Goal: Entertainment & Leisure: Consume media (video, audio)

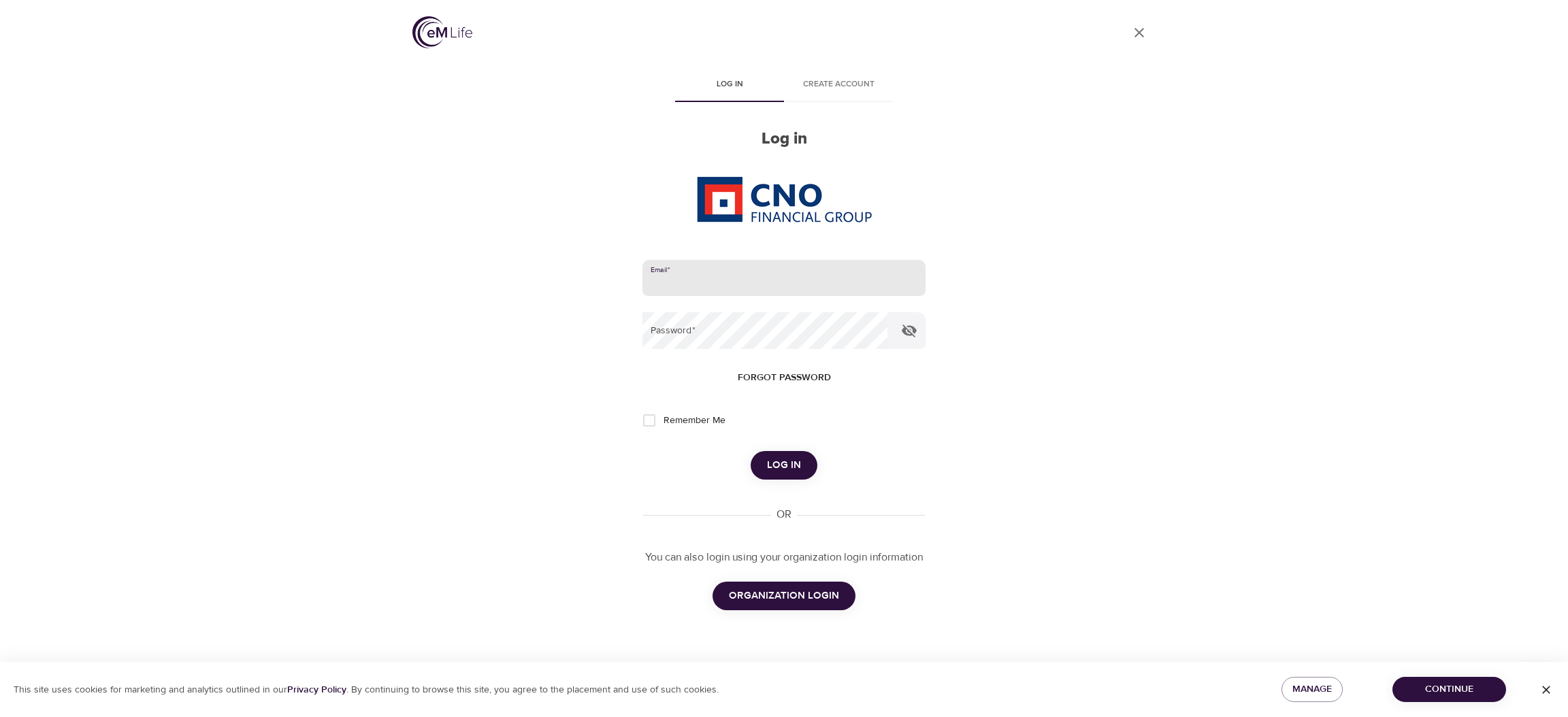
click at [828, 265] on input "email" at bounding box center [784, 278] width 283 height 37
click at [0, 716] on com-1password-button at bounding box center [0, 717] width 0 height 0
type input "[PERSON_NAME][EMAIL_ADDRESS][DOMAIN_NAME]"
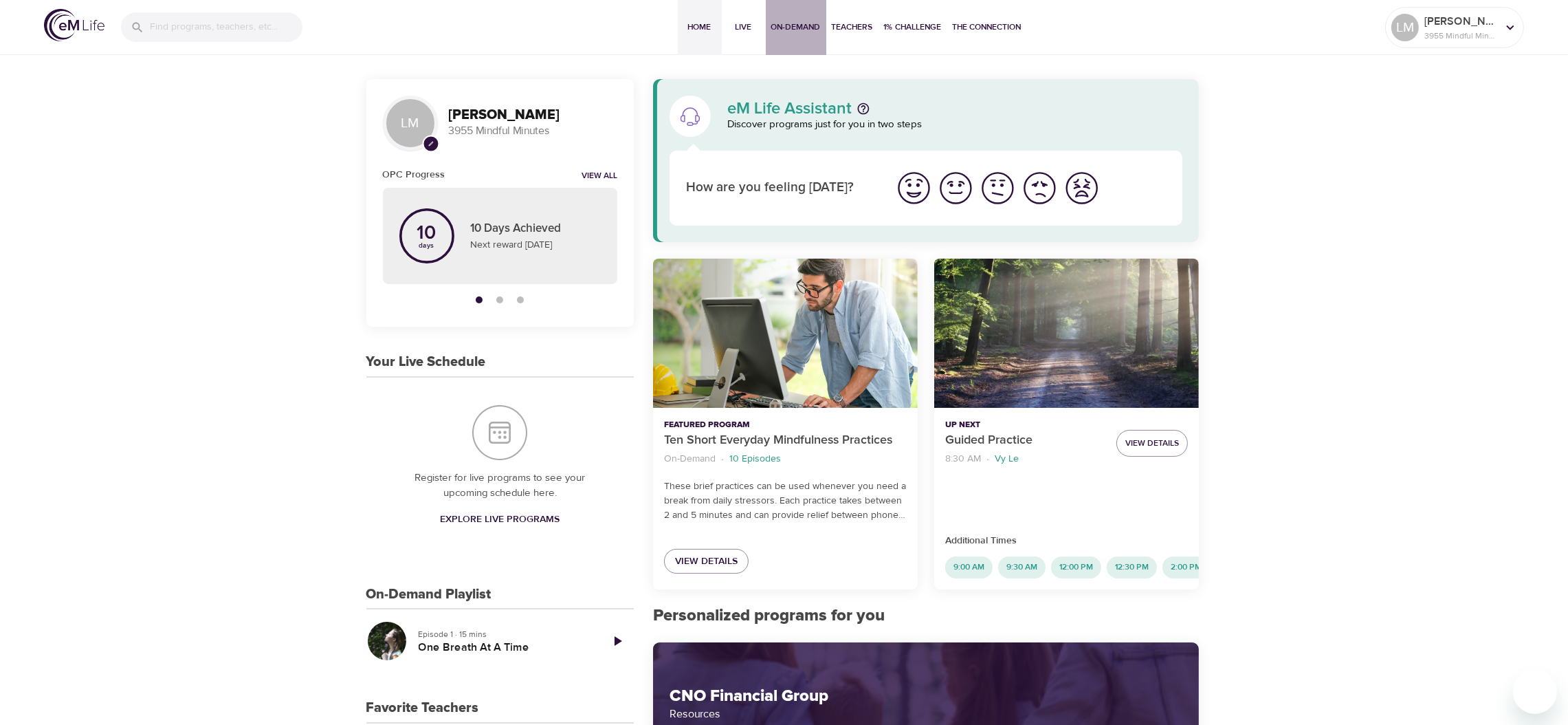
drag, startPoint x: 834, startPoint y: 11, endPoint x: 782, endPoint y: 23, distance: 53.4
click at [782, 23] on span "On-Demand" at bounding box center [796, 27] width 50 height 15
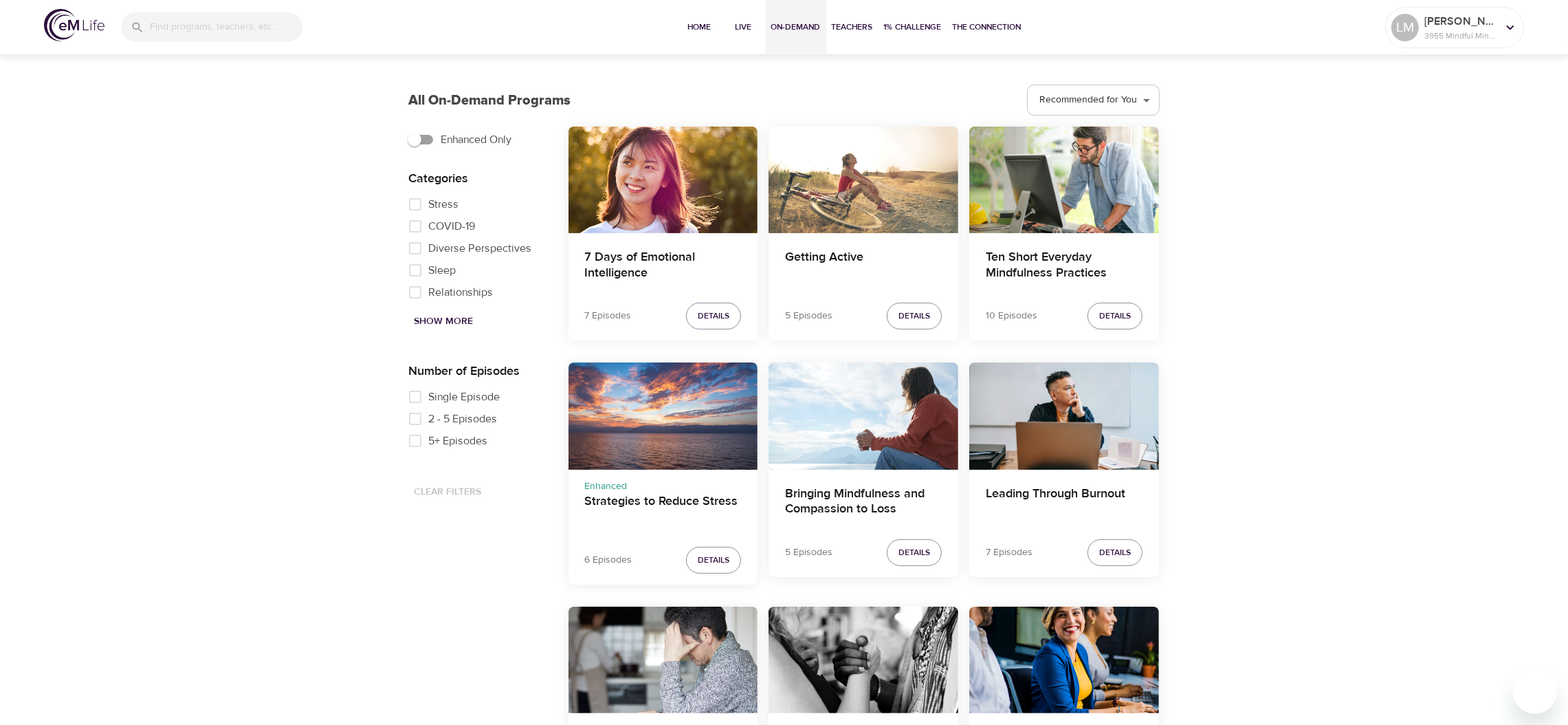
scroll to position [377, 0]
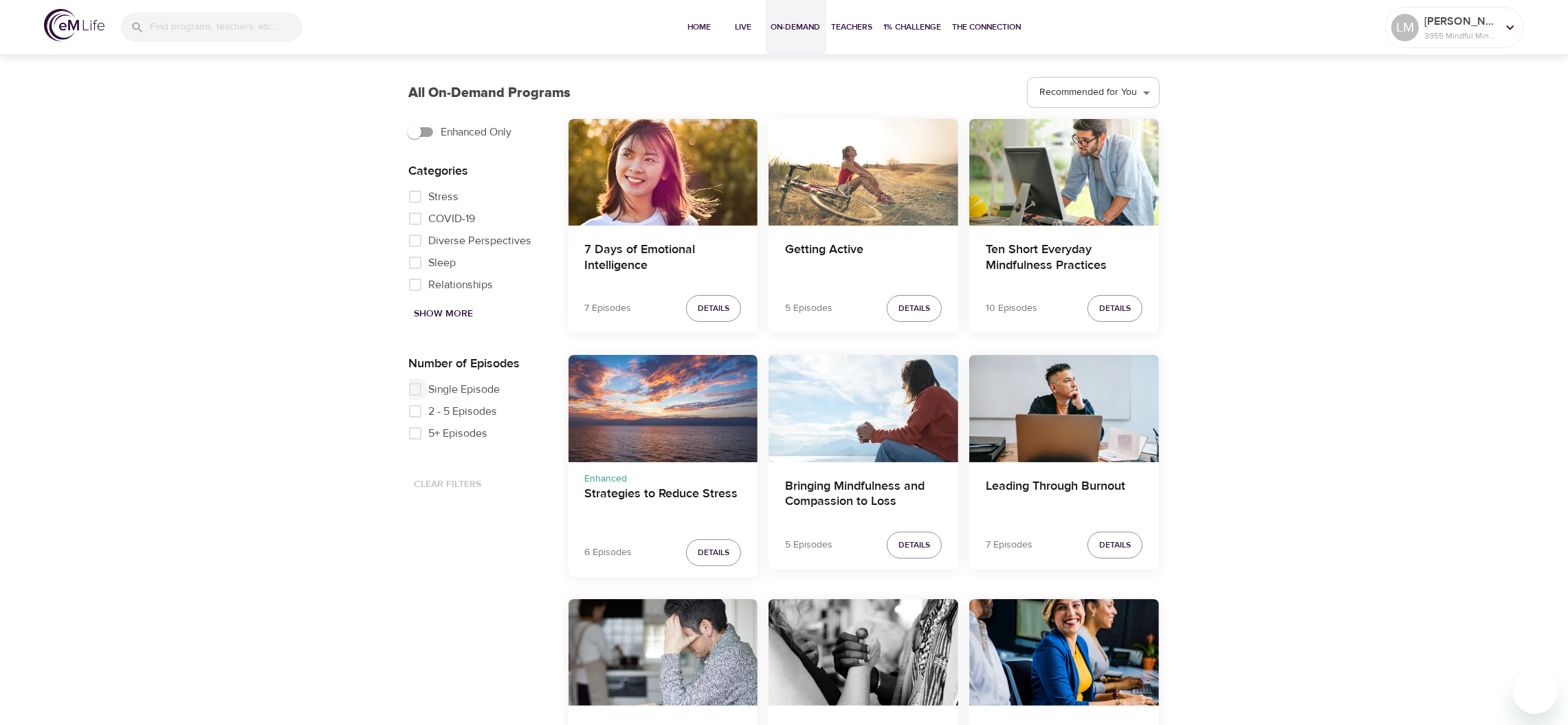
click at [423, 390] on input "Single Episode" at bounding box center [415, 389] width 28 height 22
checkbox input "true"
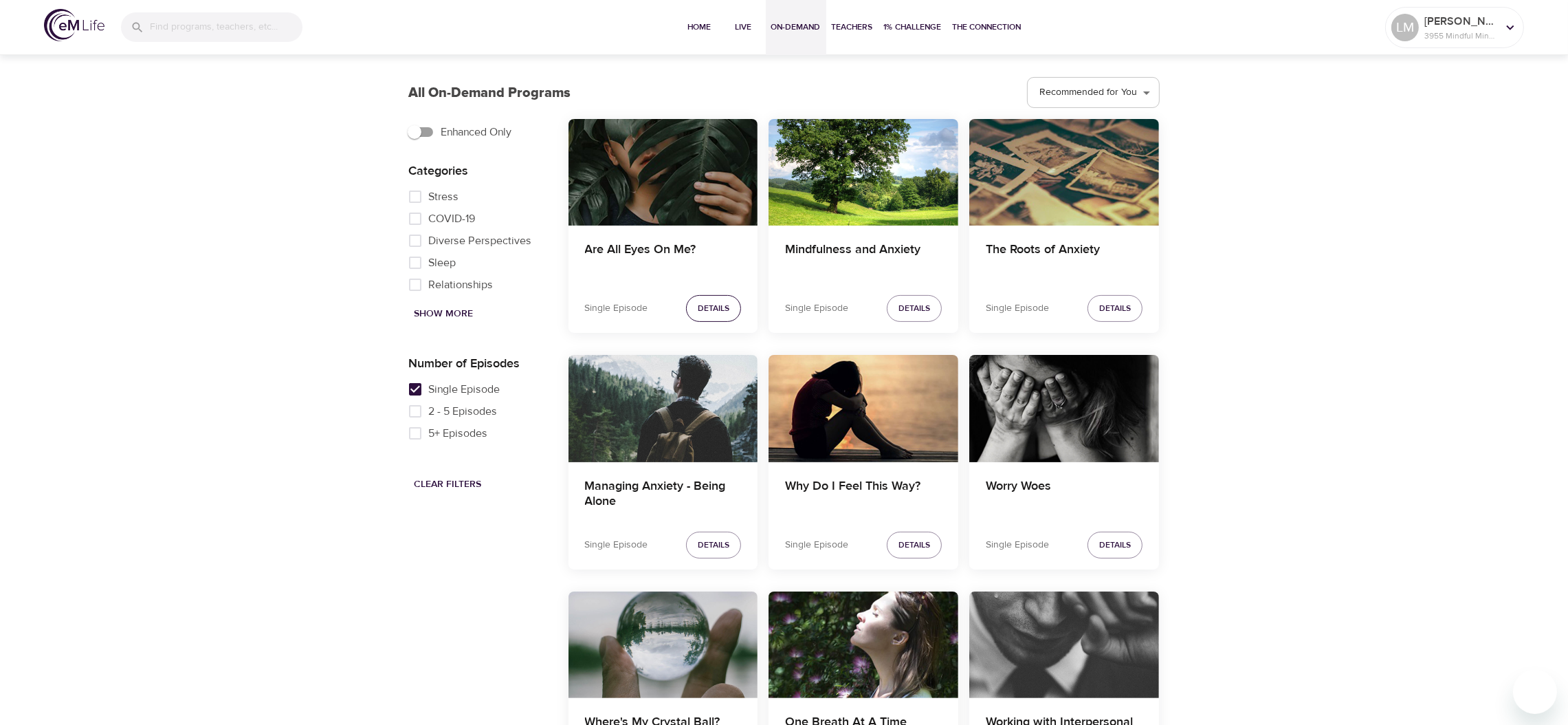
click at [717, 316] on button "Details" at bounding box center [714, 308] width 55 height 27
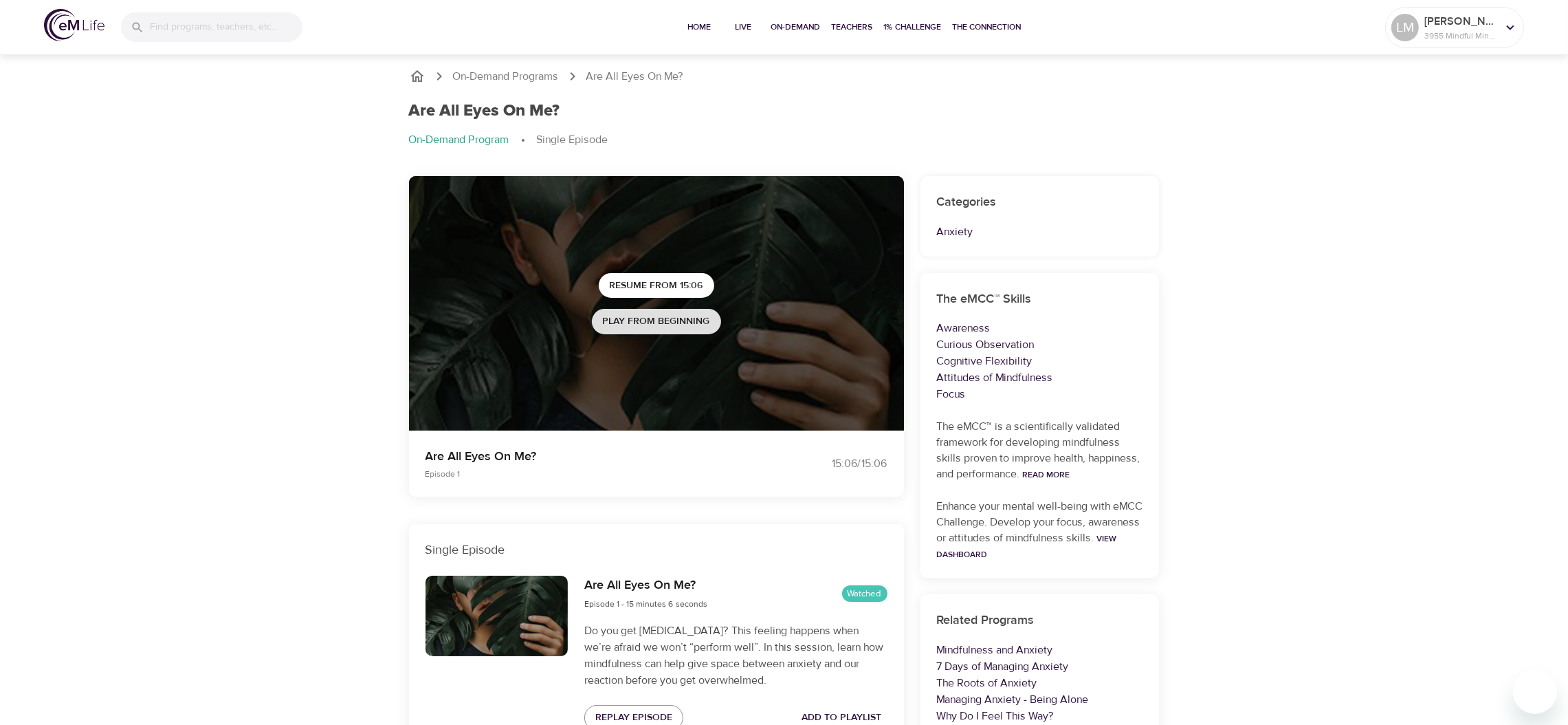
click at [695, 323] on span "Play from beginning" at bounding box center [656, 321] width 107 height 17
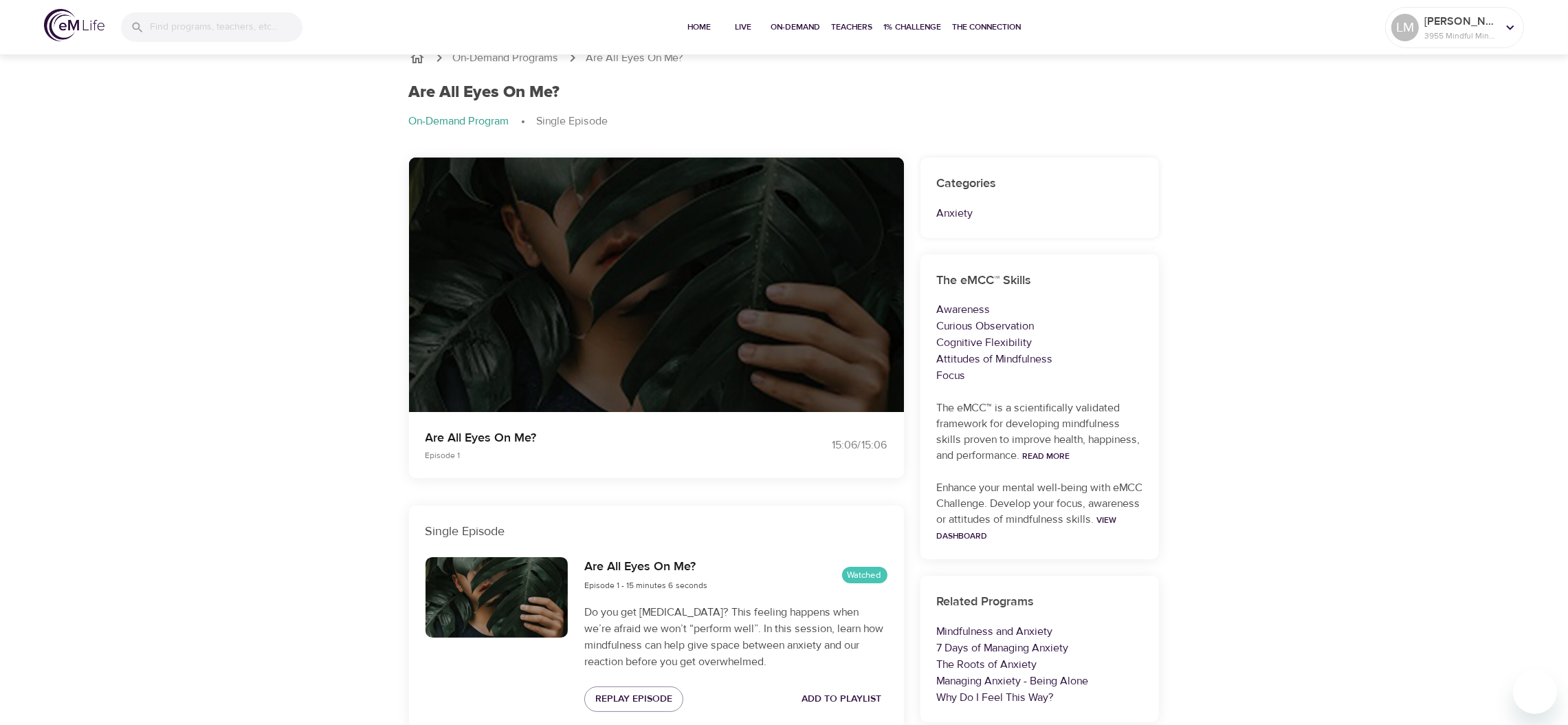
scroll to position [6, 0]
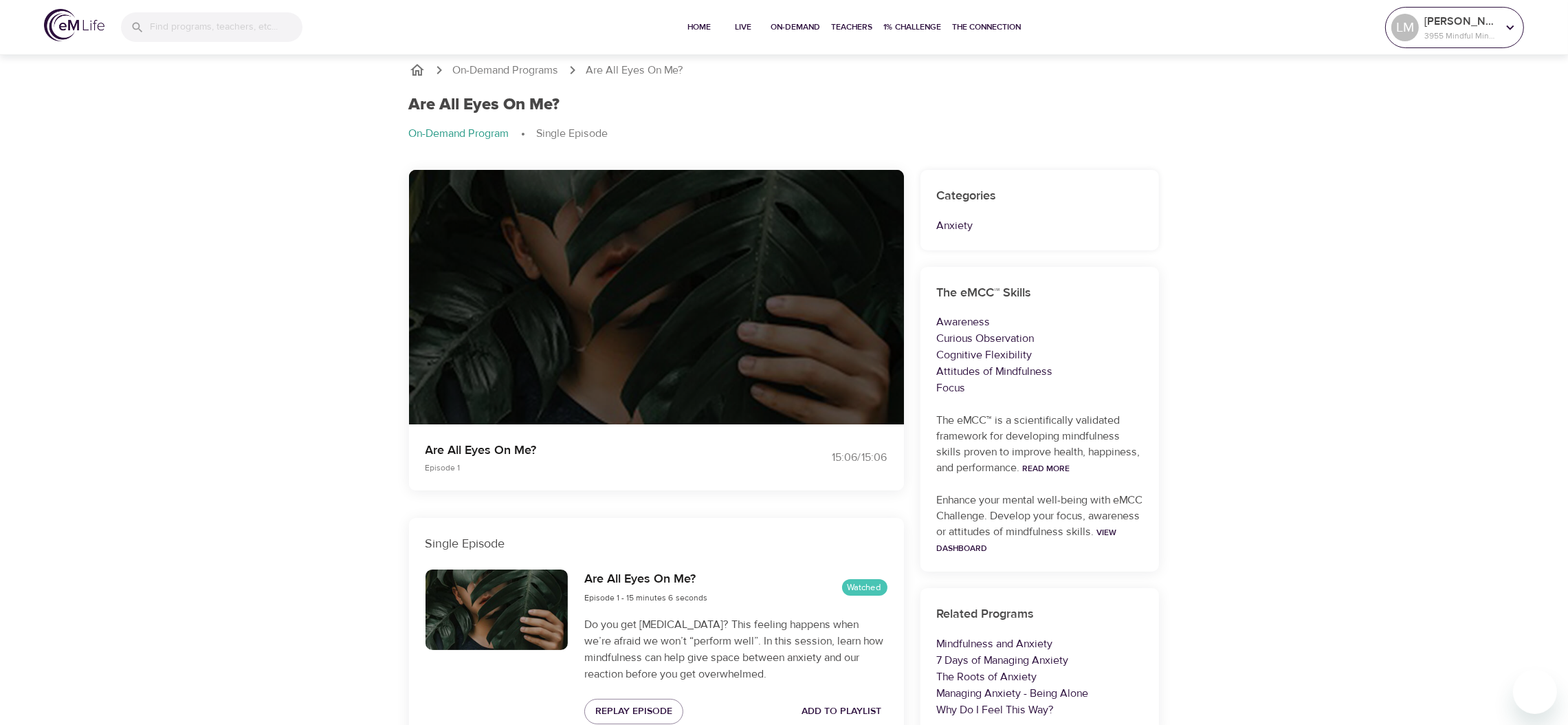
drag, startPoint x: 1416, startPoint y: 20, endPoint x: 1417, endPoint y: 27, distance: 7.1
click at [1417, 27] on div "LM" at bounding box center [1405, 28] width 33 height 33
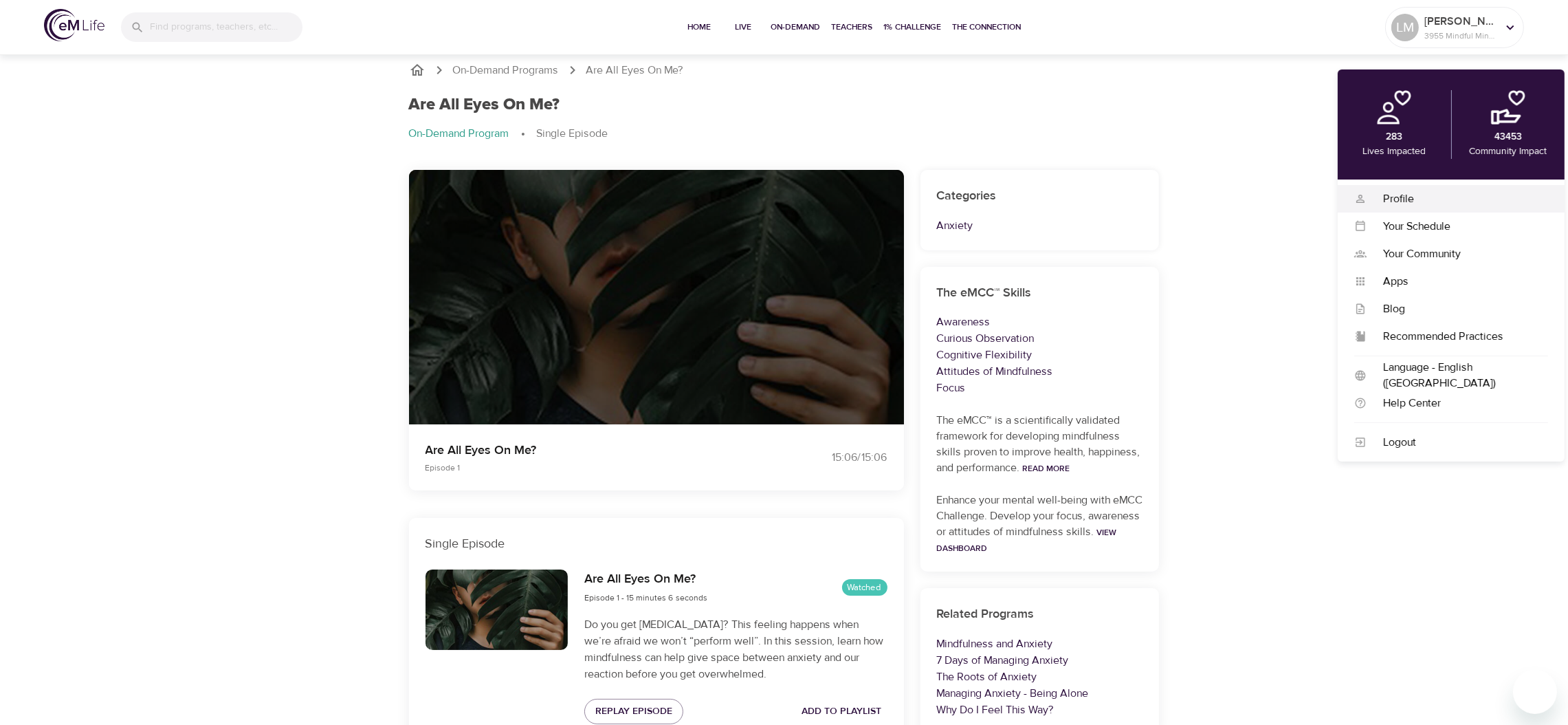
click at [1437, 189] on div "Profile Profile" at bounding box center [1451, 199] width 227 height 28
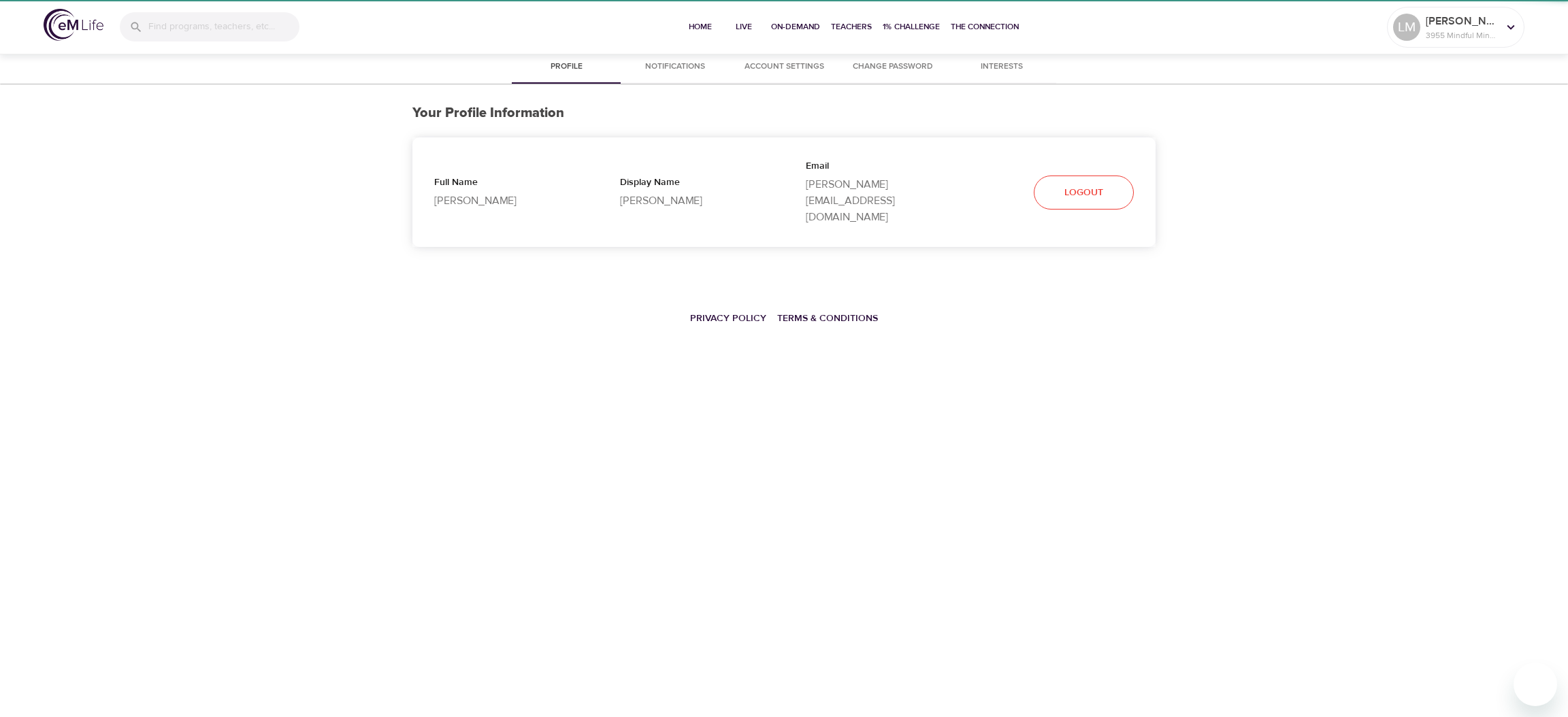
select select "10"
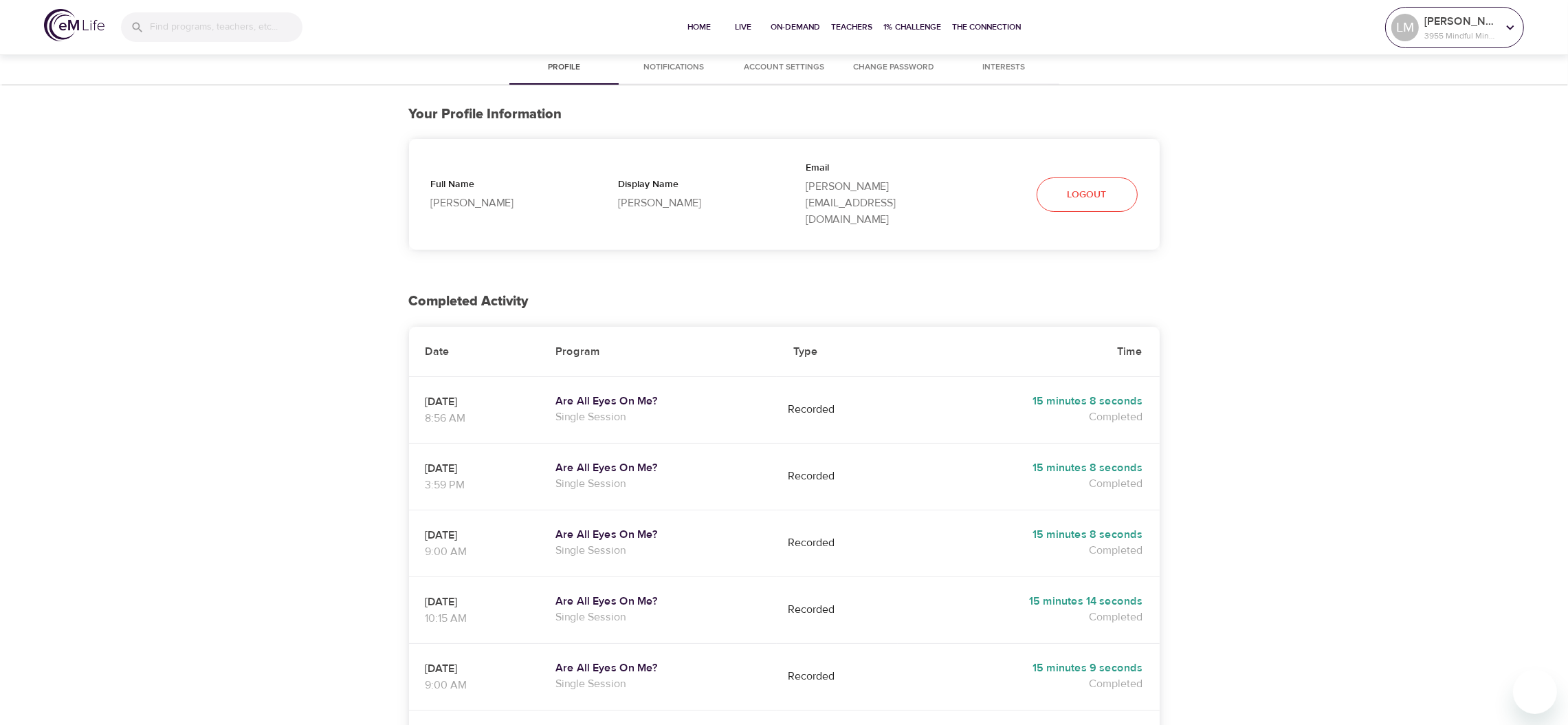
click at [1437, 18] on p "[PERSON_NAME]" at bounding box center [1460, 21] width 73 height 17
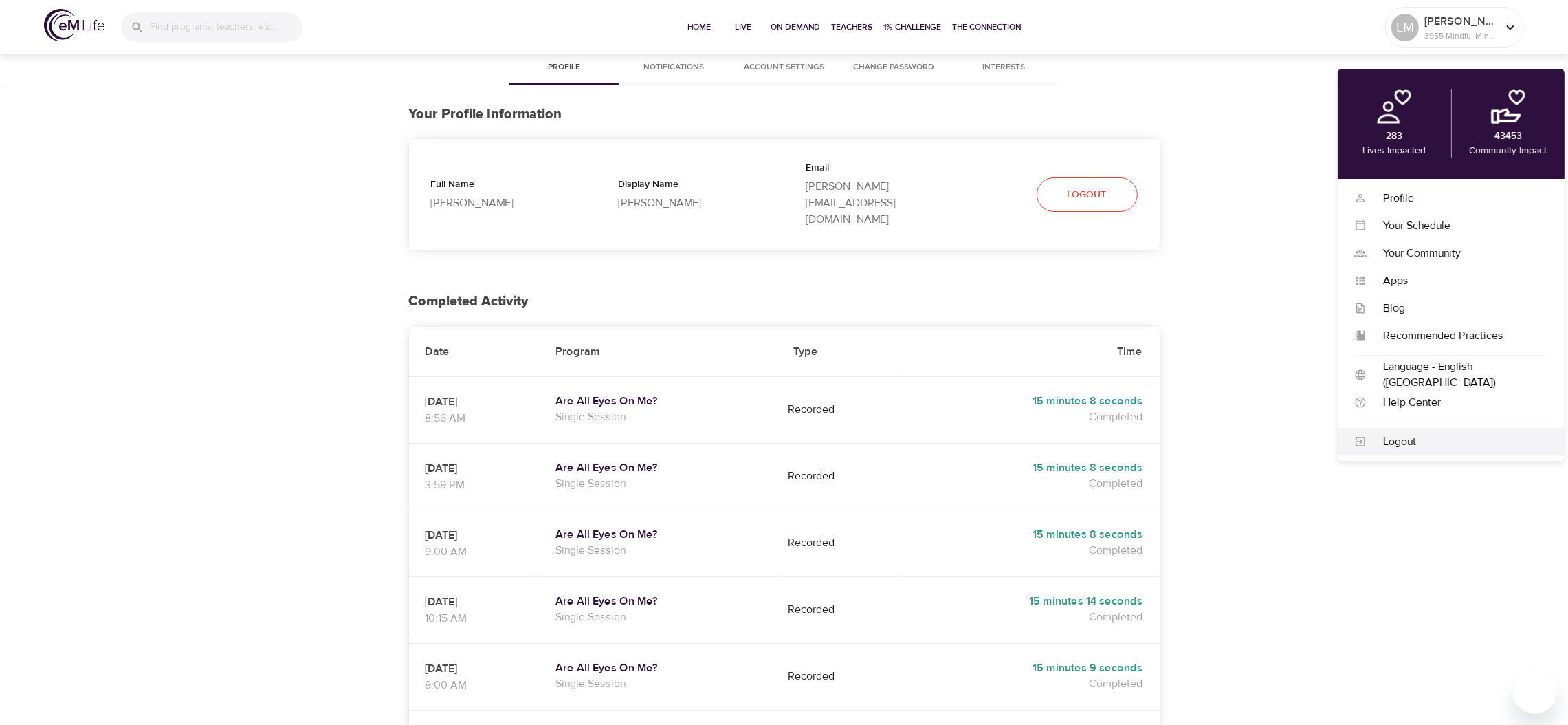
click at [1378, 428] on div "Logout" at bounding box center [1451, 442] width 227 height 28
